Goal: Find contact information: Find contact information

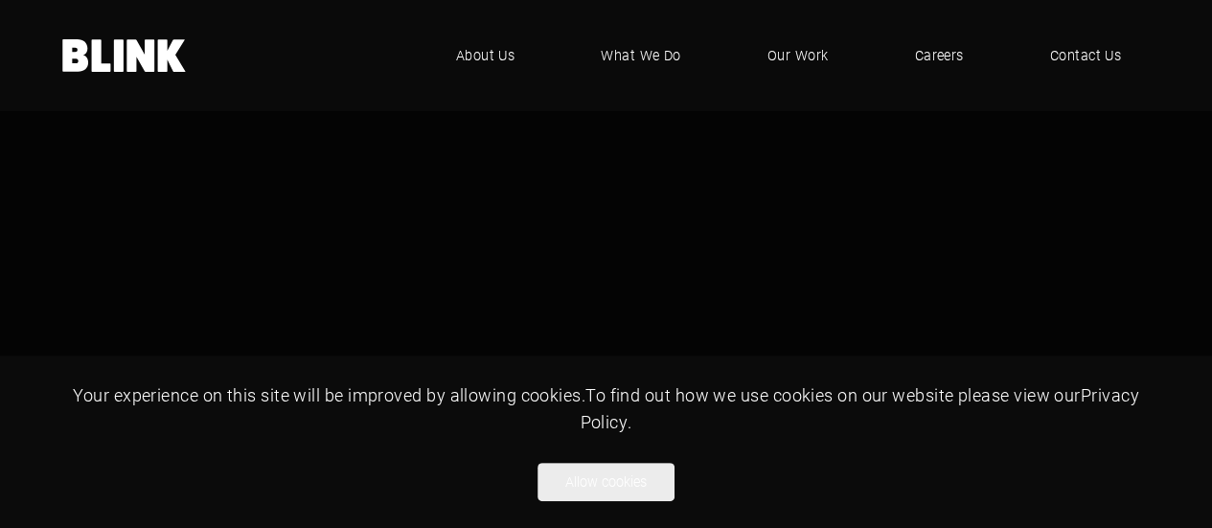
click at [1084, 54] on span "Contact Us" at bounding box center [1086, 55] width 72 height 21
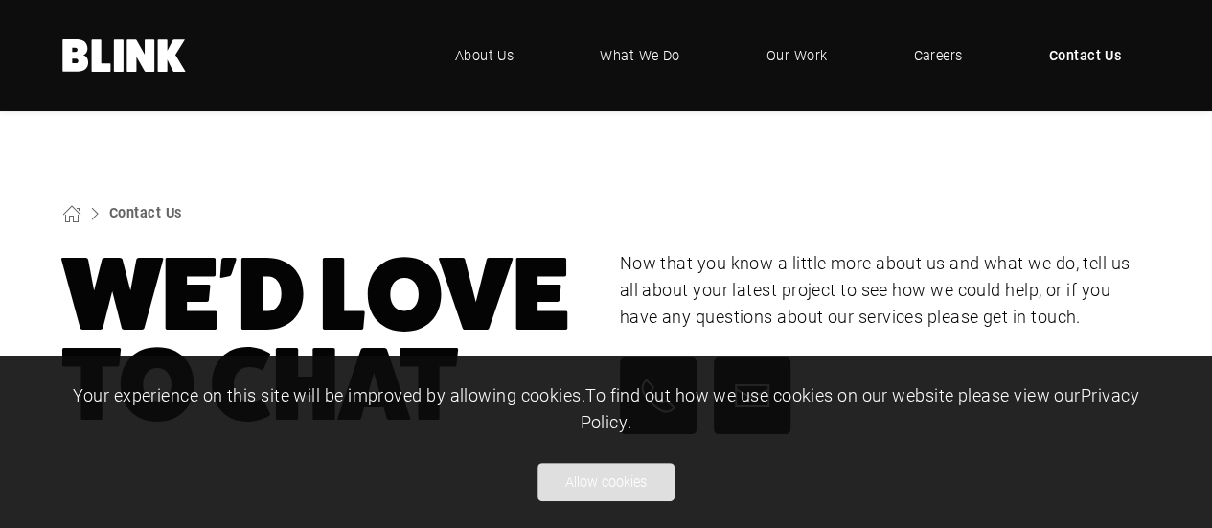
click at [644, 491] on button "Allow cookies" at bounding box center [605, 482] width 137 height 38
